Goal: Task Accomplishment & Management: Use online tool/utility

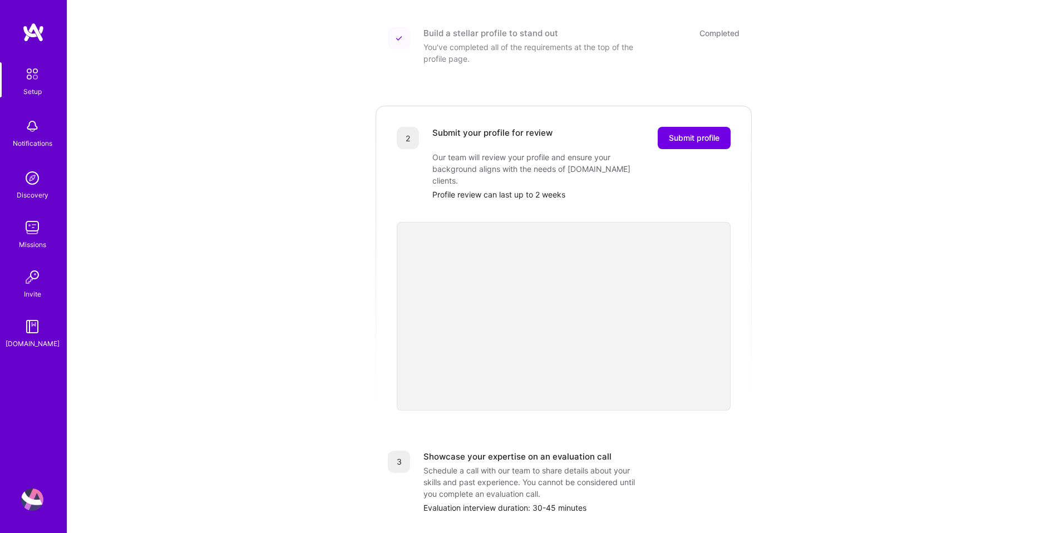
scroll to position [287, 0]
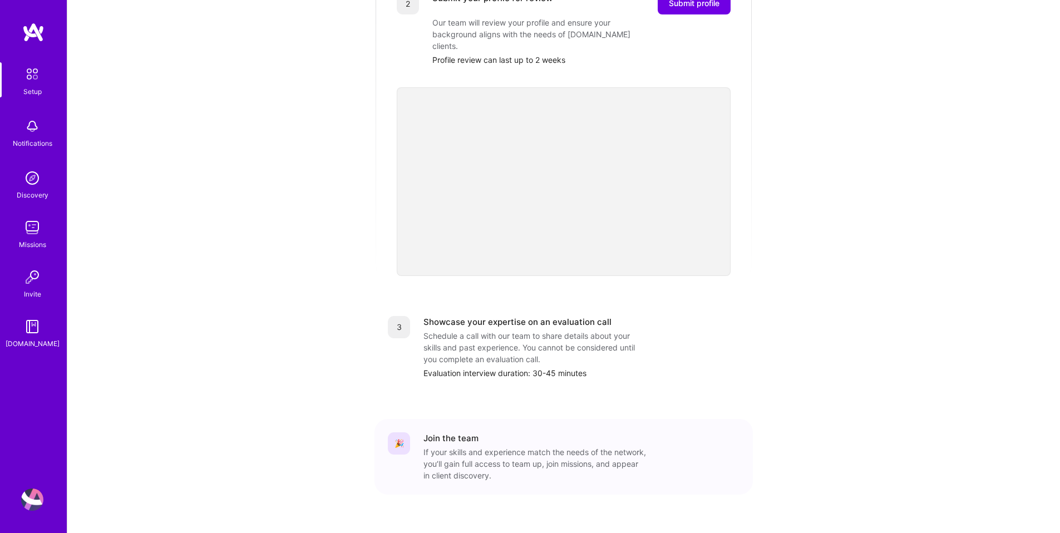
click at [32, 79] on img at bounding box center [32, 73] width 23 height 23
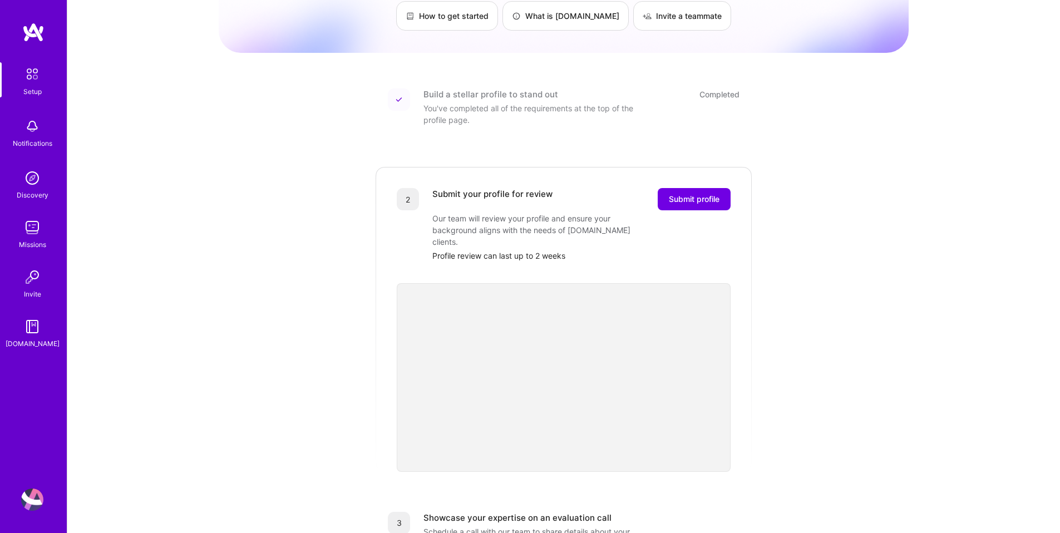
scroll to position [0, 0]
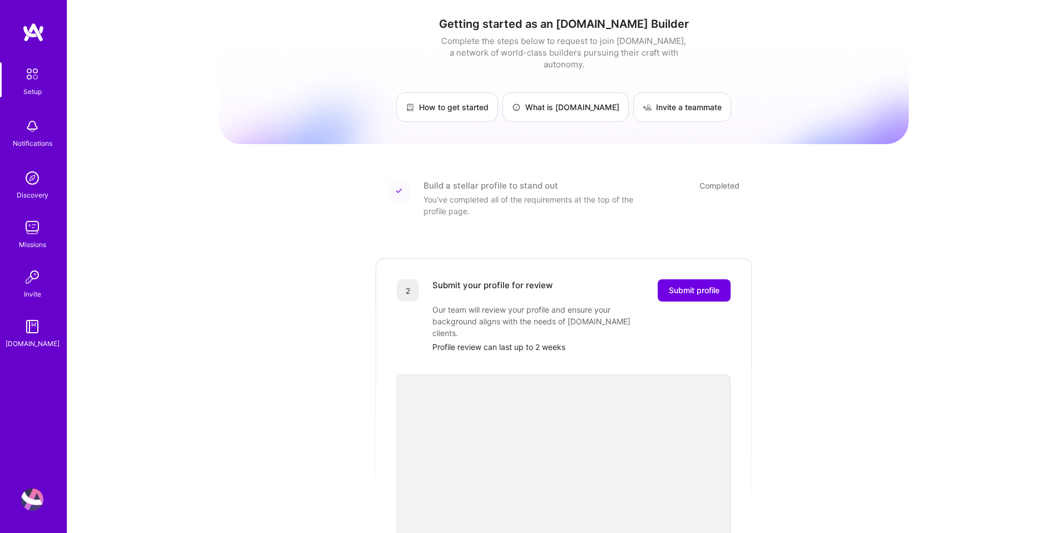
click at [31, 219] on img at bounding box center [32, 227] width 22 height 22
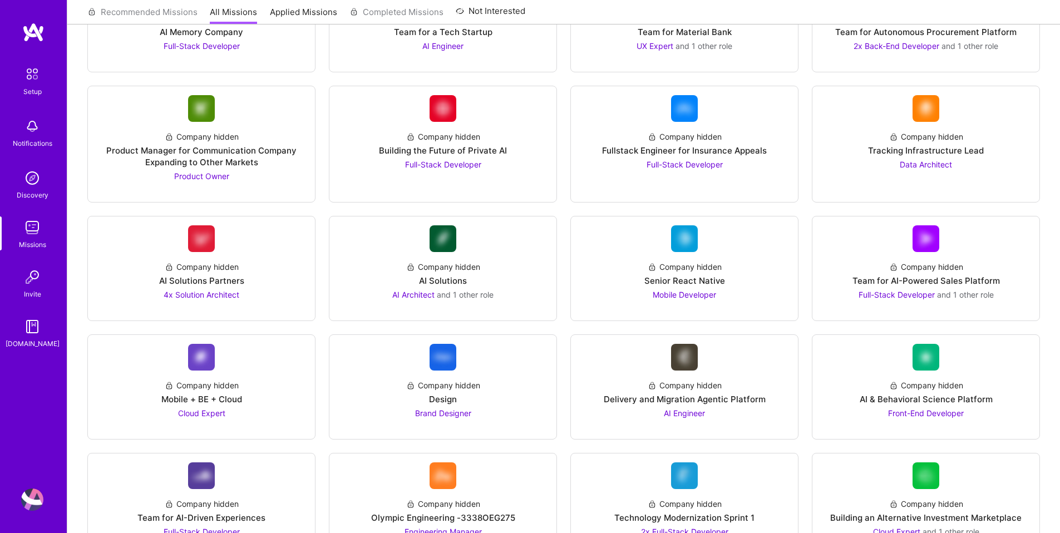
scroll to position [989, 0]
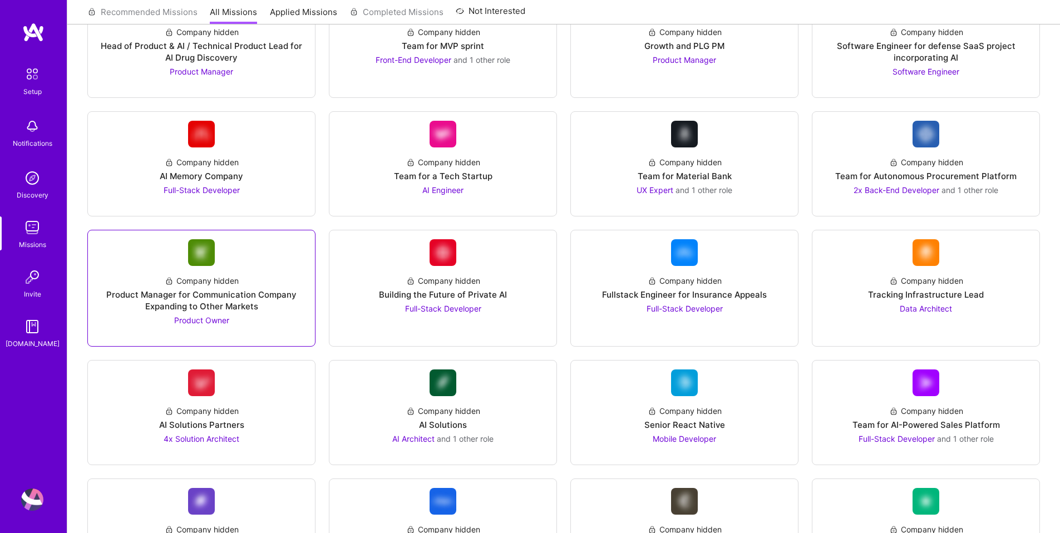
click at [200, 323] on span "Product Owner" at bounding box center [201, 319] width 55 height 9
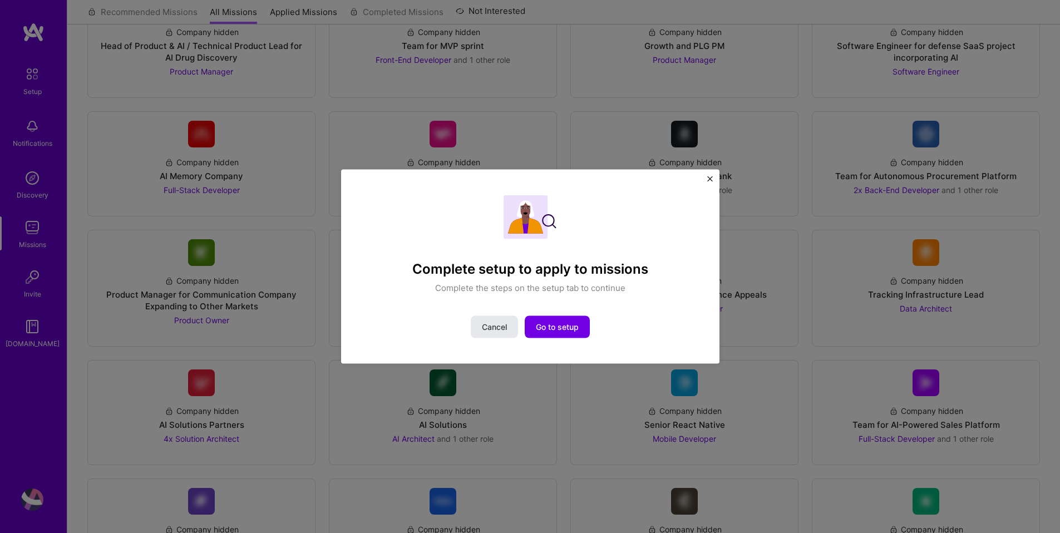
click at [497, 335] on button "Cancel" at bounding box center [494, 326] width 47 height 22
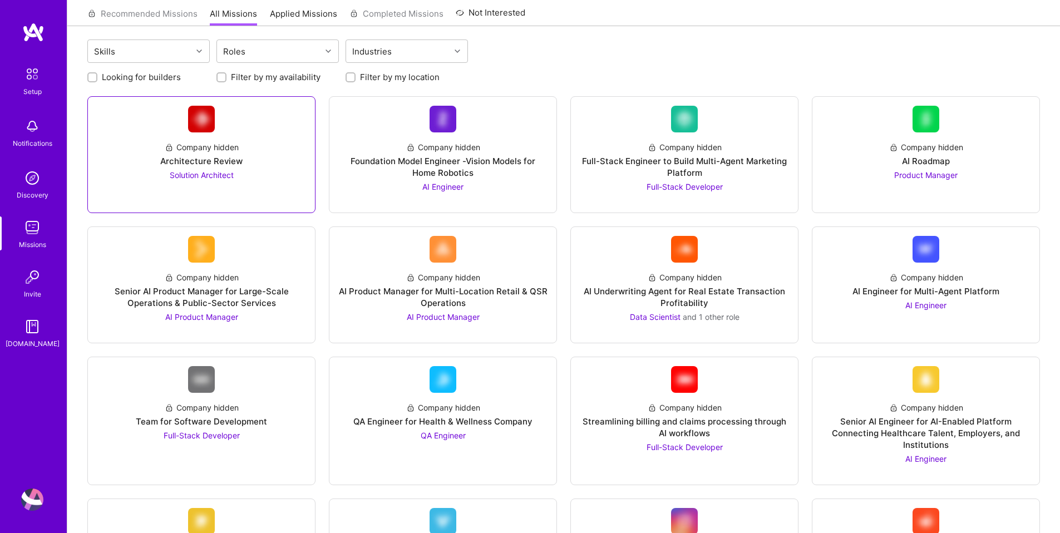
scroll to position [0, 0]
